Goal: Information Seeking & Learning: Learn about a topic

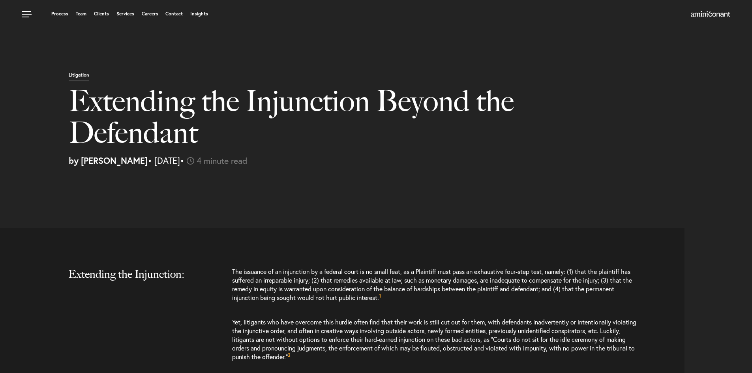
select select "US"
select select "Austin"
select select "Business and Civil Litigation"
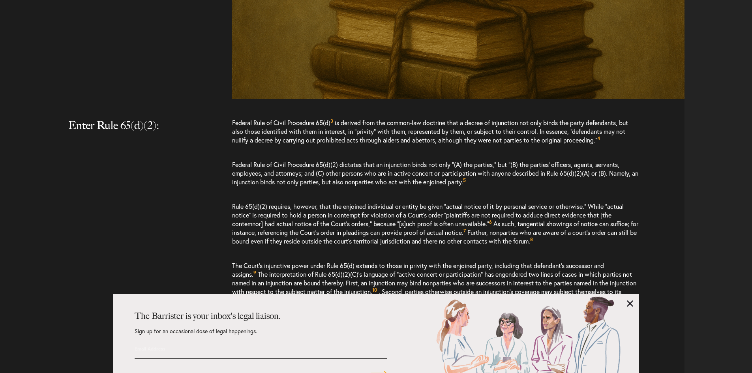
scroll to position [750, 0]
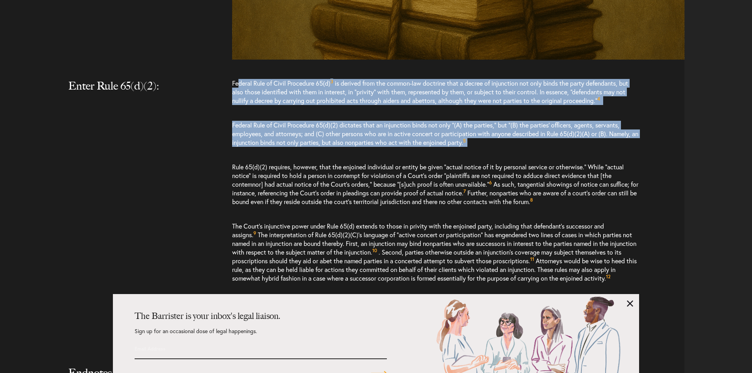
drag, startPoint x: 237, startPoint y: 83, endPoint x: 587, endPoint y: 145, distance: 355.0
click at [581, 144] on div "Federal Rule of Civil Procedure 65(d) 3 is derived from the common-law doctrine…" at bounding box center [458, 219] width 453 height 280
click at [648, 120] on div "Federal Rule of Civil Procedure 65(d) 3 is derived from the common-law doctrine…" at bounding box center [458, 219] width 453 height 280
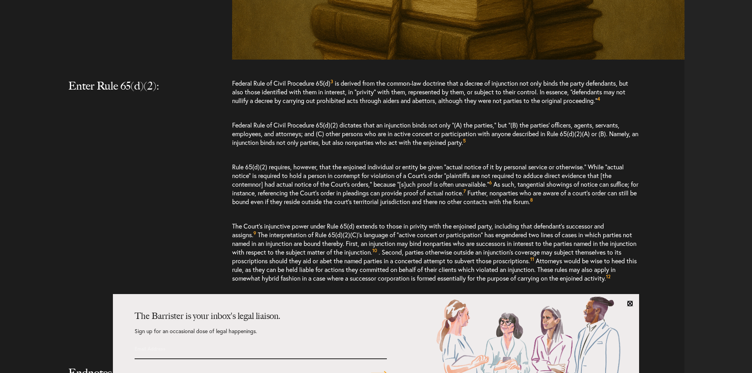
click at [631, 302] on link at bounding box center [630, 303] width 6 height 6
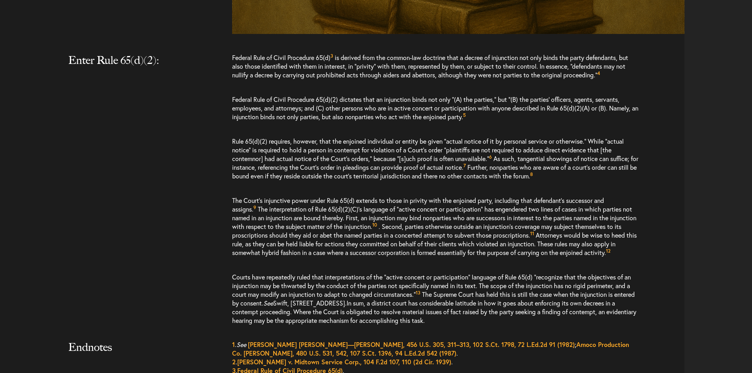
scroll to position [790, 0]
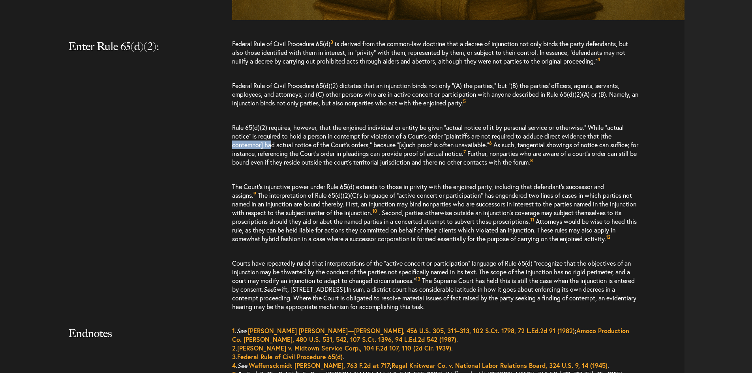
drag, startPoint x: 272, startPoint y: 143, endPoint x: 643, endPoint y: 138, distance: 370.8
click at [643, 138] on div "Federal Rule of Civil Procedure 65(d) 3 is derived from the common-law doctrine…" at bounding box center [458, 179] width 453 height 280
click at [657, 157] on div "Federal Rule of Civil Procedure 65(d) 3 is derived from the common-law doctrine…" at bounding box center [458, 179] width 453 height 280
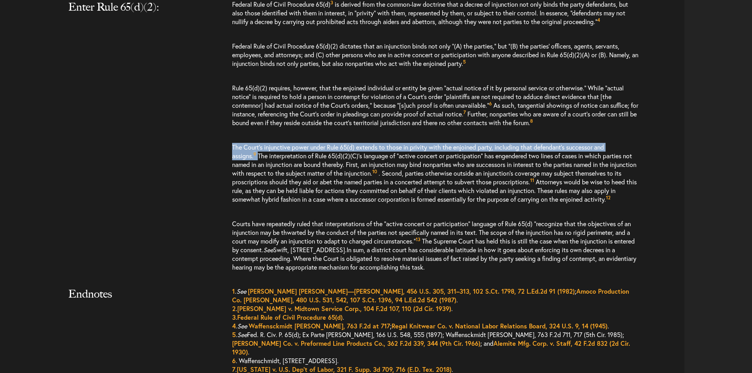
drag, startPoint x: 232, startPoint y: 147, endPoint x: 666, endPoint y: 141, distance: 433.6
click at [665, 141] on div "Federal Rule of Civil Procedure 65(d) 3 is derived from the common-law doctrine…" at bounding box center [458, 140] width 453 height 280
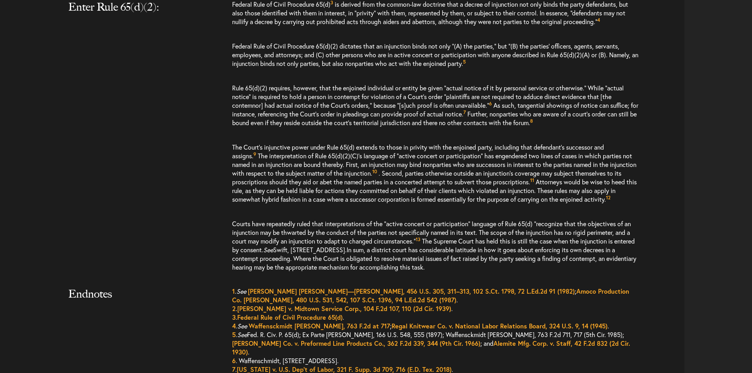
click at [654, 208] on div "Federal Rule of Civil Procedure 65(d) 3 is derived from the common-law doctrine…" at bounding box center [458, 140] width 453 height 280
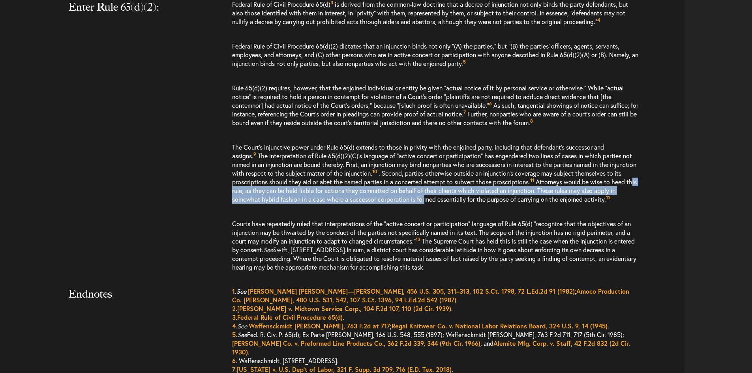
drag, startPoint x: 235, startPoint y: 194, endPoint x: 440, endPoint y: 207, distance: 205.3
click at [440, 207] on p "The Court’s injunctive power under Rule 65(d) extends to those in privity with …" at bounding box center [435, 173] width 407 height 77
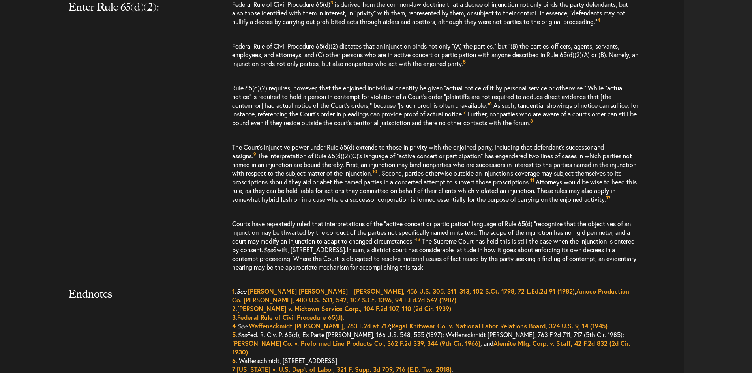
click at [670, 204] on div "Federal Rule of Civil Procedure 65(d) 3 is derived from the common-law doctrine…" at bounding box center [458, 140] width 453 height 280
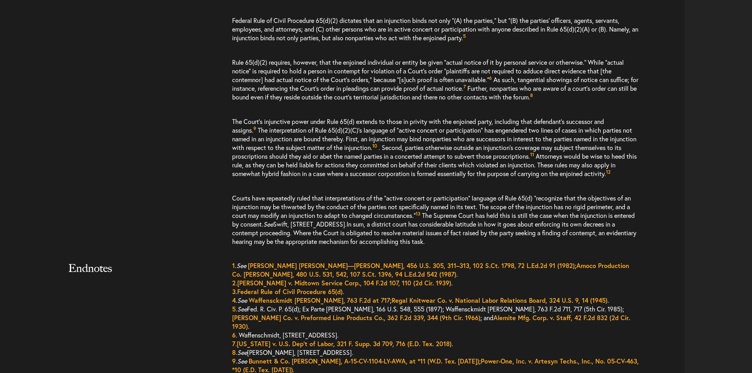
scroll to position [869, 0]
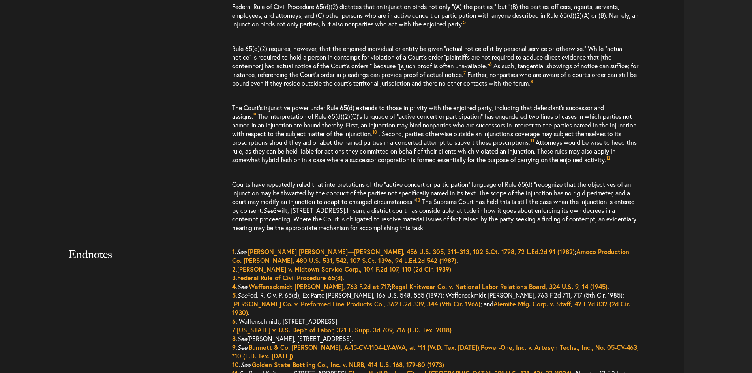
drag, startPoint x: 255, startPoint y: 187, endPoint x: 634, endPoint y: 233, distance: 381.1
click at [634, 233] on p "Courts have repeatedly ruled that interpretations of the “active concert or par…" at bounding box center [435, 206] width 407 height 68
click at [680, 186] on div "Federal Rule of Civil Procedure 65(d) 3 is derived from the common-law doctrine…" at bounding box center [458, 101] width 453 height 280
drag, startPoint x: 233, startPoint y: 183, endPoint x: 524, endPoint y: 229, distance: 294.3
click at [523, 229] on p "Courts have repeatedly ruled that interpretations of the “active concert or par…" at bounding box center [435, 206] width 407 height 68
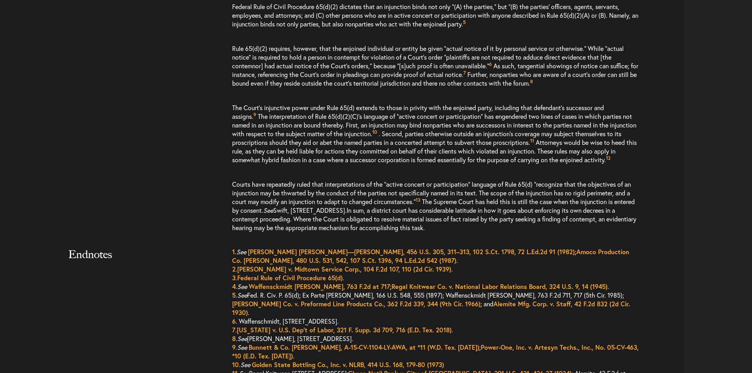
click at [699, 297] on div "Extending the Injunction: The issuance of an injunction by a federal court is n…" at bounding box center [376, 61] width 740 height 1405
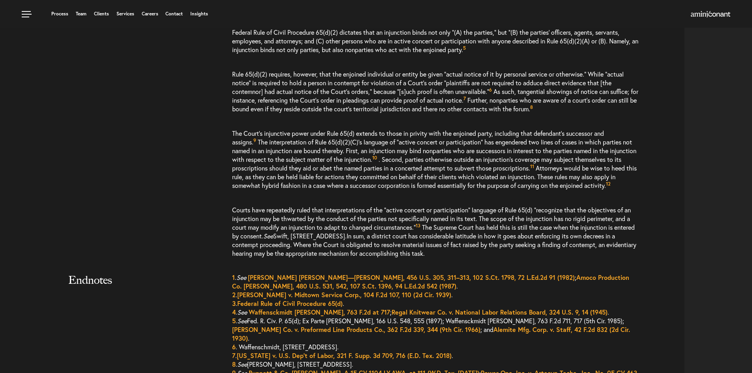
scroll to position [829, 0]
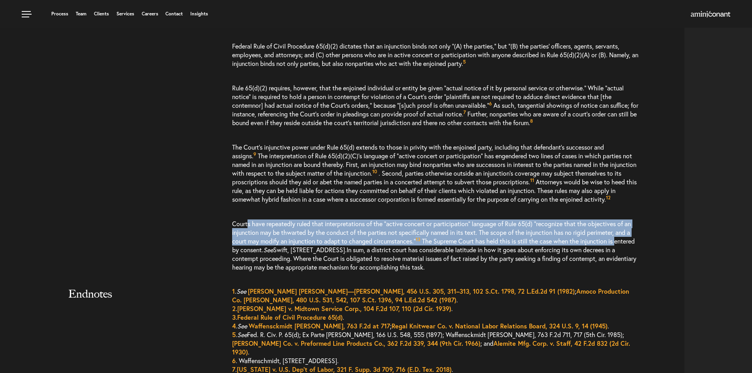
drag, startPoint x: 249, startPoint y: 226, endPoint x: 625, endPoint y: 244, distance: 377.1
click at [625, 244] on p "Courts have repeatedly ruled that interpretations of the “active concert or par…" at bounding box center [435, 246] width 407 height 68
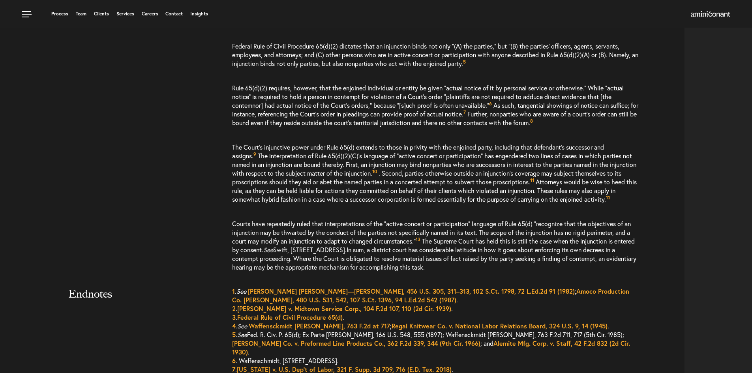
click at [688, 168] on div "Extending the Injunction: The issuance of an injunction by a federal court is n…" at bounding box center [376, 101] width 740 height 1405
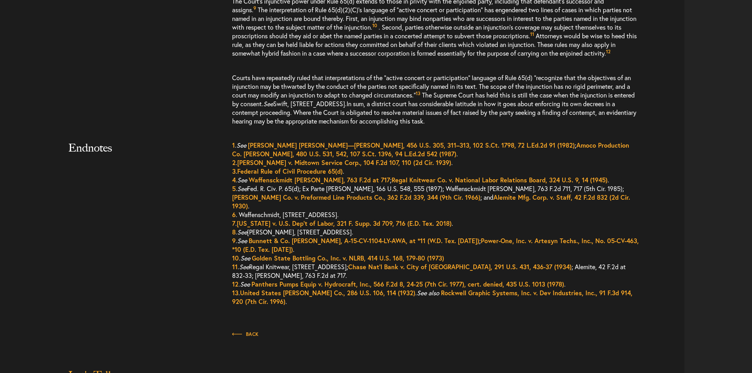
scroll to position [987, 0]
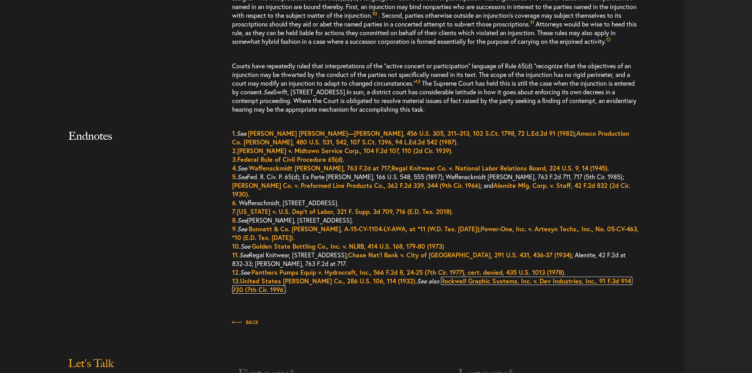
click at [580, 277] on link "Rockwell Graphic Systems, Inc. v. Dev Industries, Inc., 91 F.3d 914, 920 (7th C…" at bounding box center [432, 285] width 400 height 17
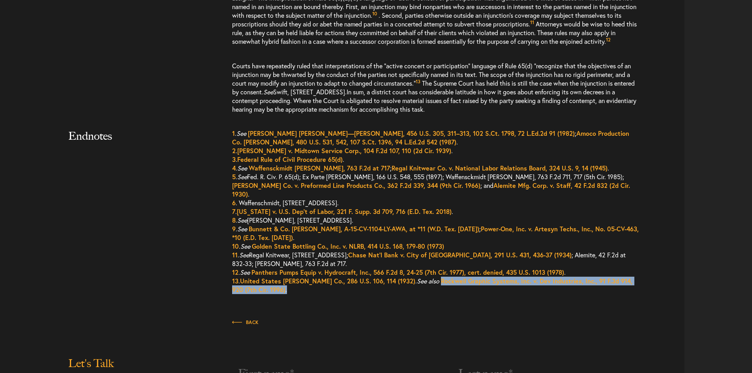
drag, startPoint x: 262, startPoint y: 285, endPoint x: 417, endPoint y: 272, distance: 154.9
click at [417, 272] on p "1 . See [PERSON_NAME] [PERSON_NAME]—[PERSON_NAME], 456 U.S. 305, 311–313, 102 S…" at bounding box center [435, 215] width 407 height 173
copy span "Rockwell Graphic Systems, Inc. v. Dev Industries, Inc., 91 F.3d 914, 920 (7th C…"
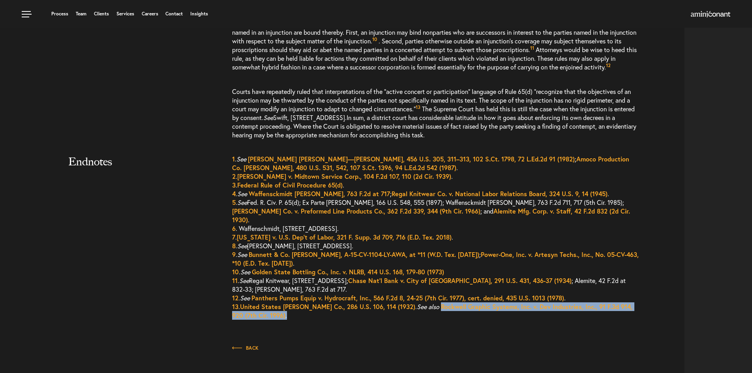
scroll to position [948, 0]
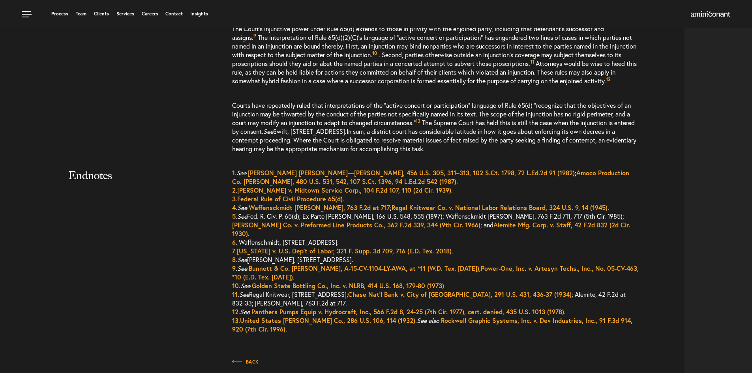
click at [586, 342] on div at bounding box center [345, 346] width 679 height 8
